Goal: Use online tool/utility: Utilize a website feature to perform a specific function

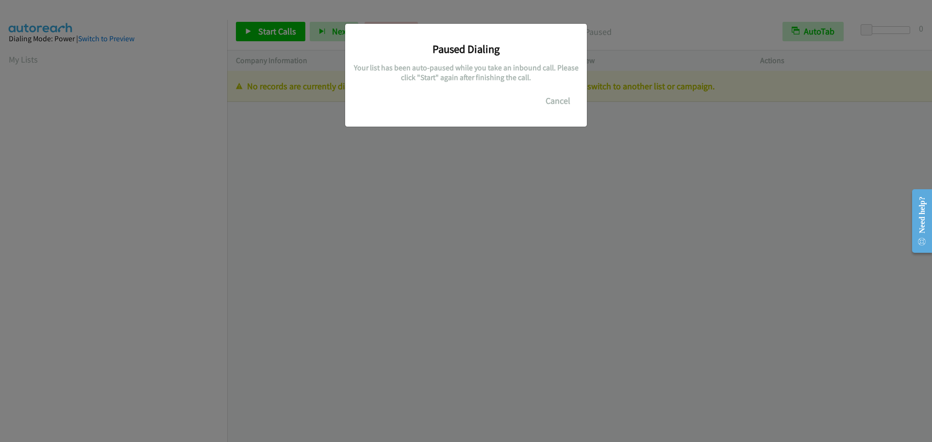
scroll to position [102, 0]
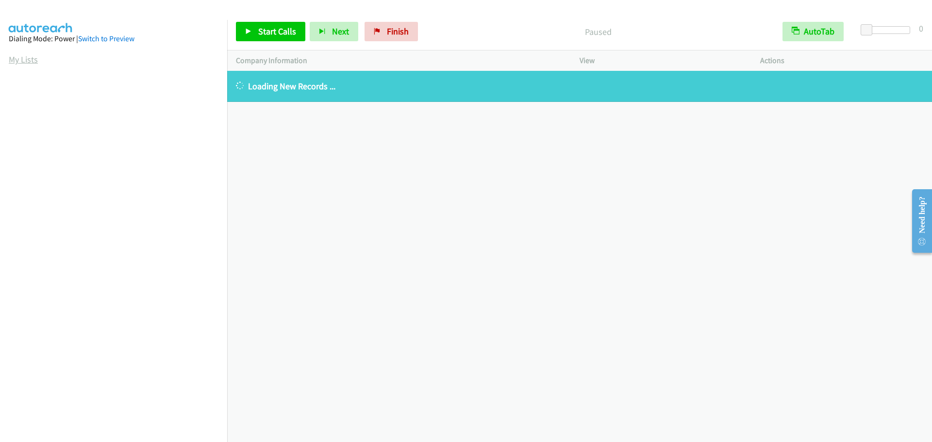
click at [25, 61] on link "My Lists" at bounding box center [23, 59] width 29 height 11
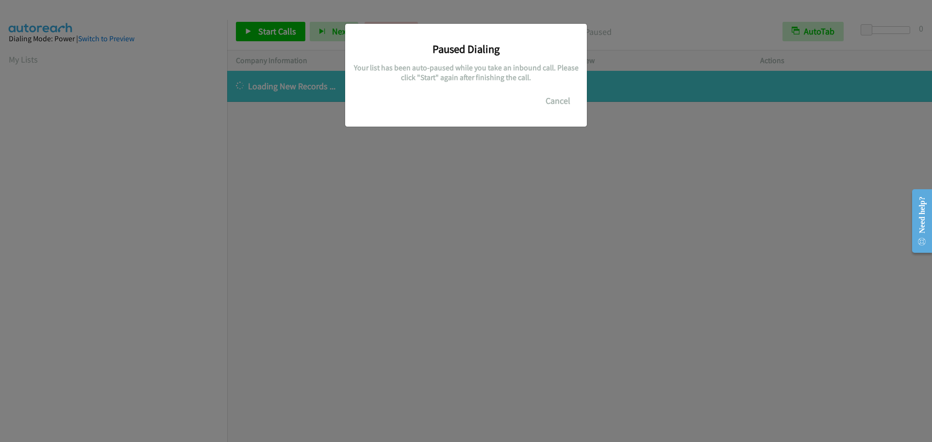
scroll to position [102, 0]
click at [555, 100] on button "Cancel" at bounding box center [557, 100] width 43 height 19
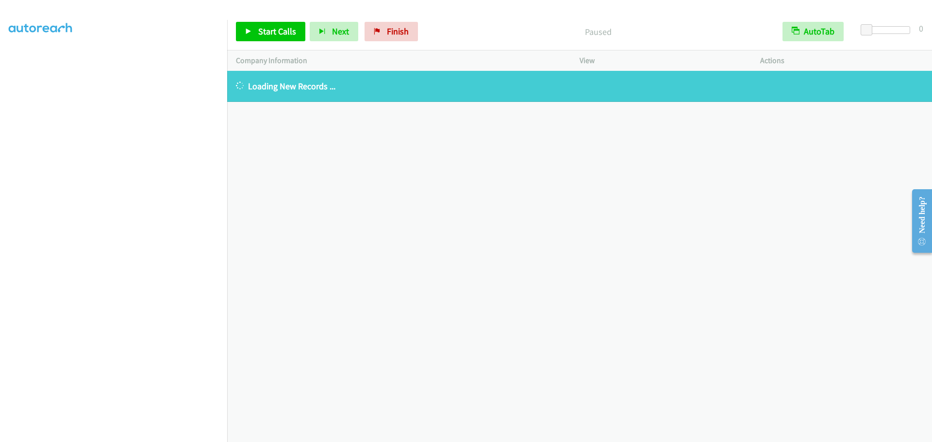
scroll to position [0, 0]
click at [28, 59] on link "My Lists" at bounding box center [23, 59] width 29 height 11
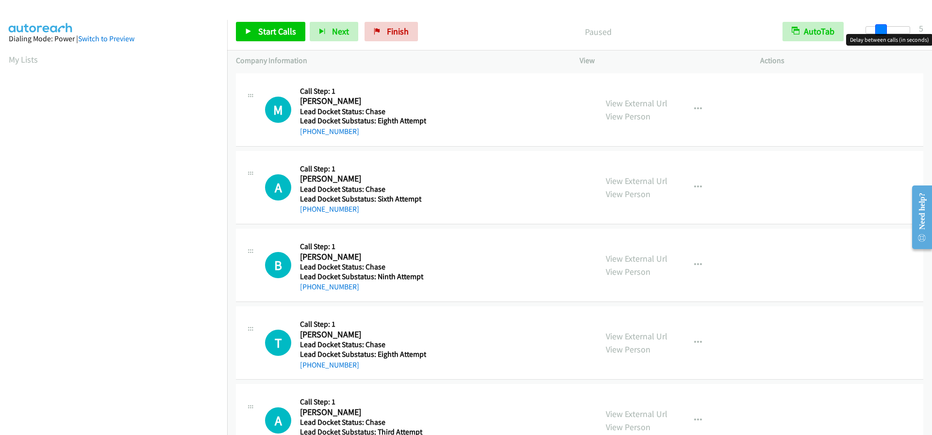
drag, startPoint x: 865, startPoint y: 29, endPoint x: 880, endPoint y: 27, distance: 15.7
click at [880, 27] on span at bounding box center [881, 30] width 12 height 12
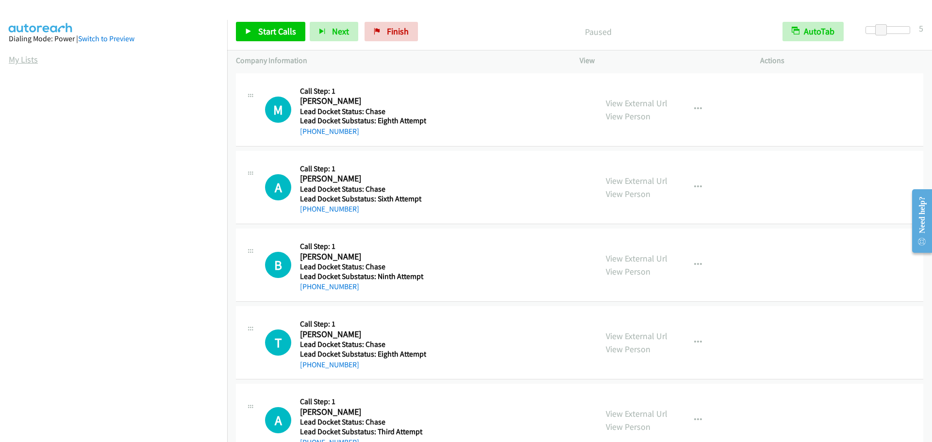
drag, startPoint x: 25, startPoint y: 58, endPoint x: 17, endPoint y: 60, distance: 7.9
click at [25, 58] on link "My Lists" at bounding box center [23, 59] width 29 height 11
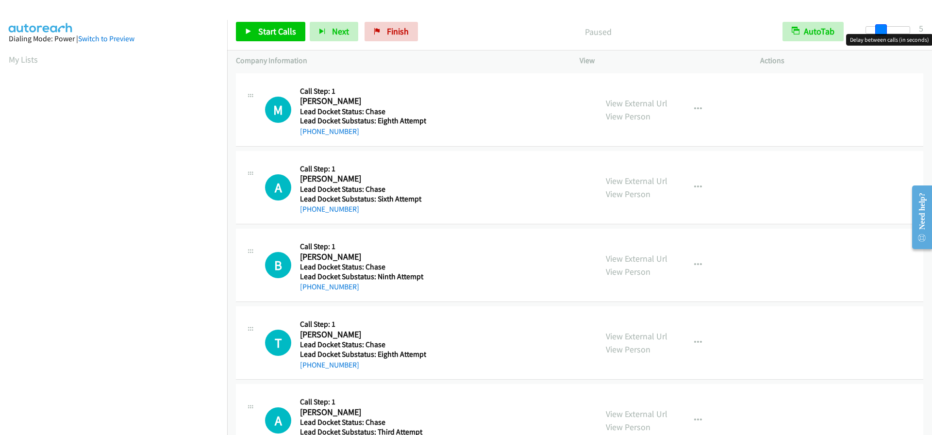
drag, startPoint x: 866, startPoint y: 27, endPoint x: 879, endPoint y: 29, distance: 13.8
click at [879, 29] on span at bounding box center [881, 30] width 12 height 12
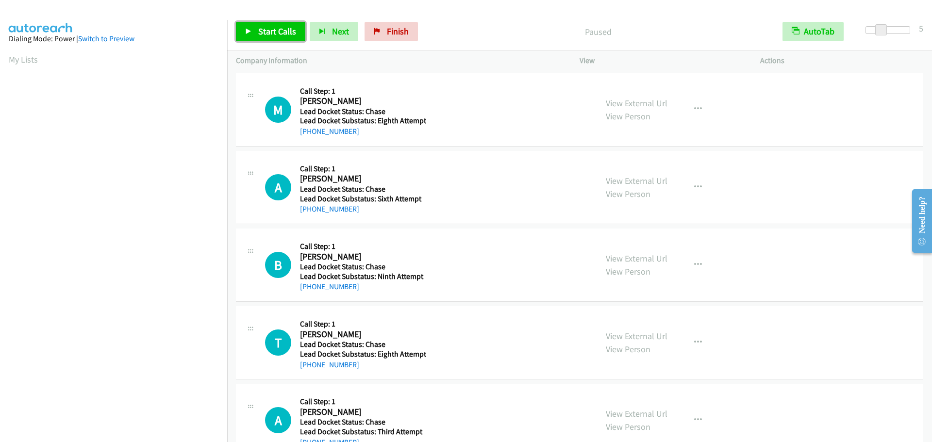
click at [264, 33] on span "Start Calls" at bounding box center [277, 31] width 38 height 11
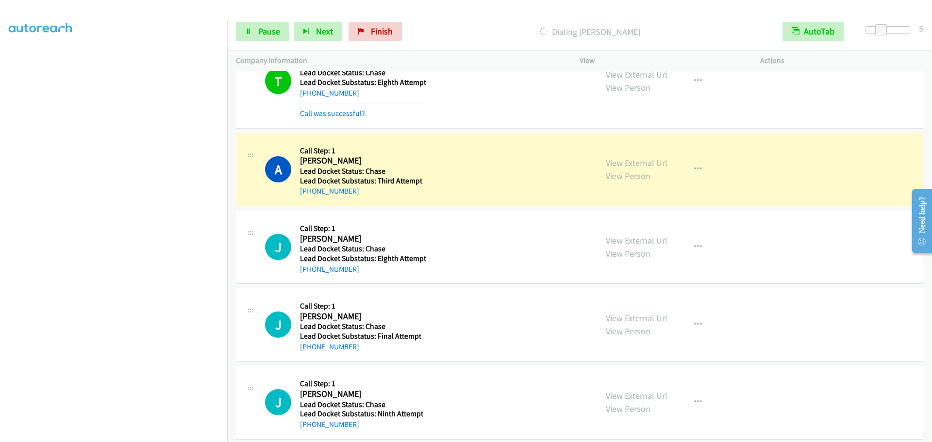
scroll to position [346, 0]
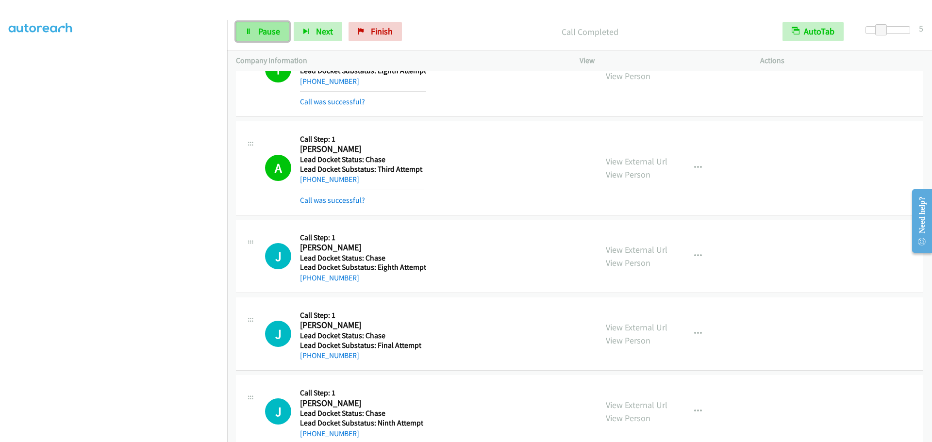
click at [254, 28] on link "Pause" at bounding box center [262, 31] width 53 height 19
